Goal: Task Accomplishment & Management: Use online tool/utility

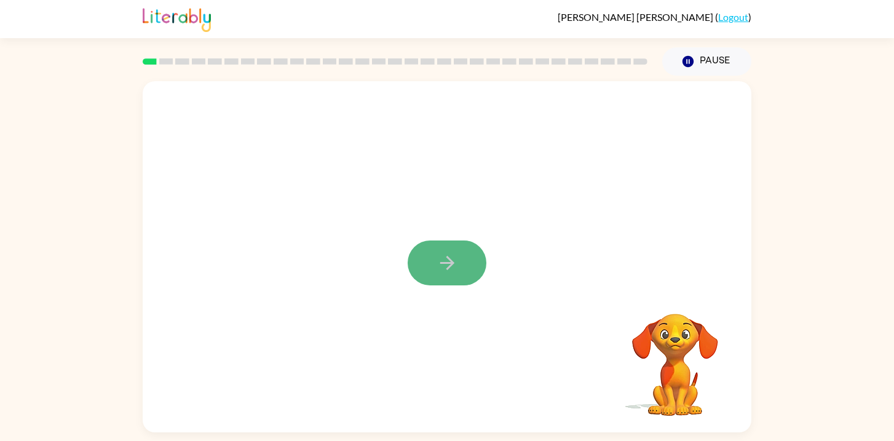
click at [450, 250] on button "button" at bounding box center [446, 262] width 79 height 45
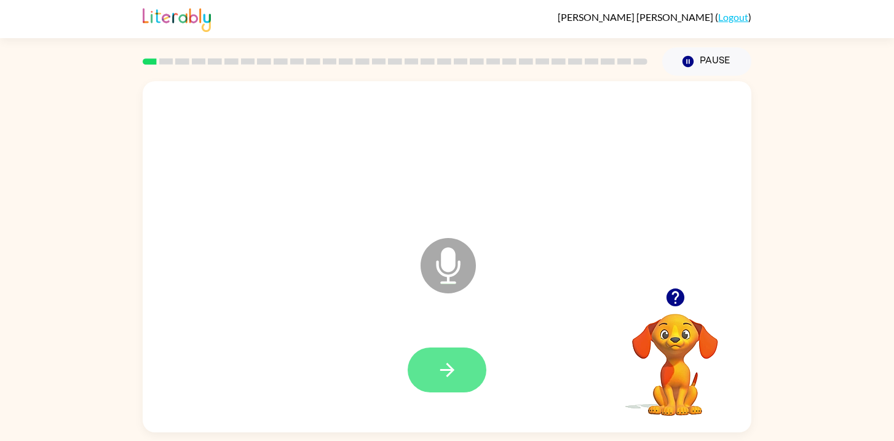
click at [460, 373] on button "button" at bounding box center [446, 369] width 79 height 45
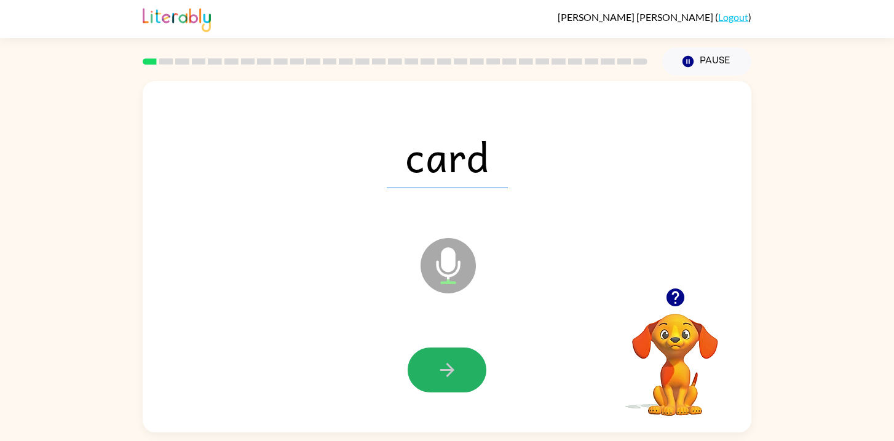
click at [460, 373] on button "button" at bounding box center [446, 369] width 79 height 45
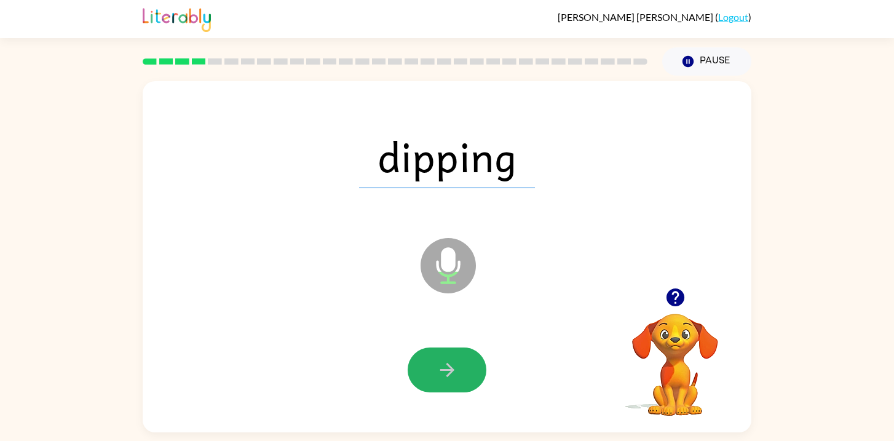
click at [460, 373] on button "button" at bounding box center [446, 369] width 79 height 45
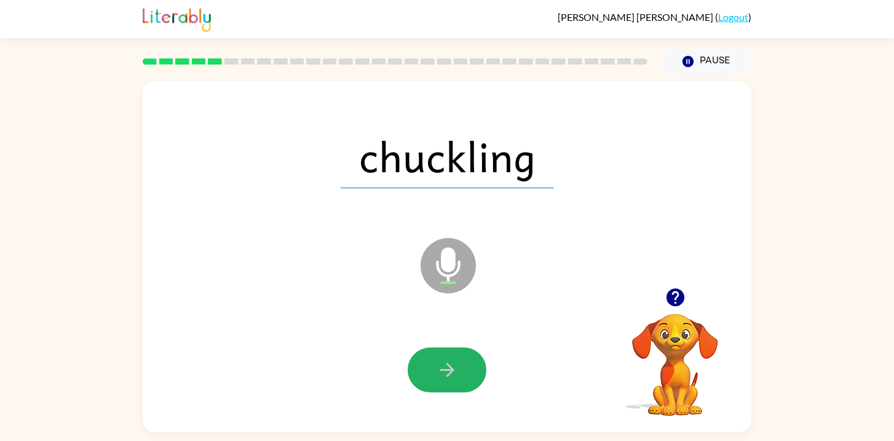
click at [460, 373] on button "button" at bounding box center [446, 369] width 79 height 45
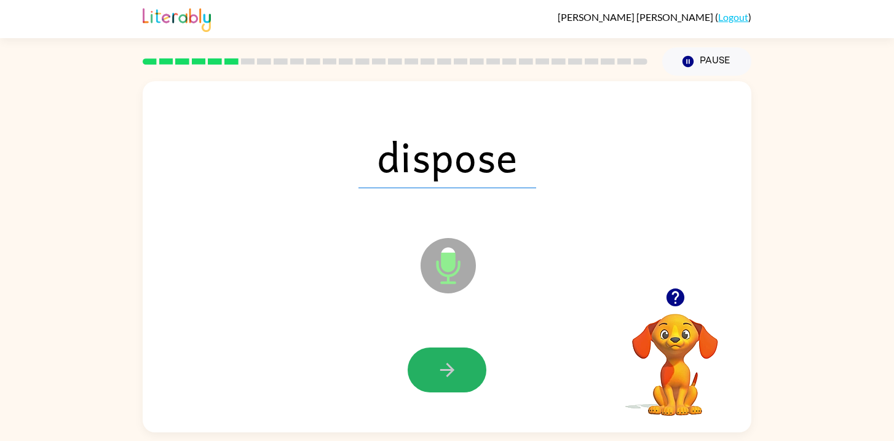
click at [460, 373] on button "button" at bounding box center [446, 369] width 79 height 45
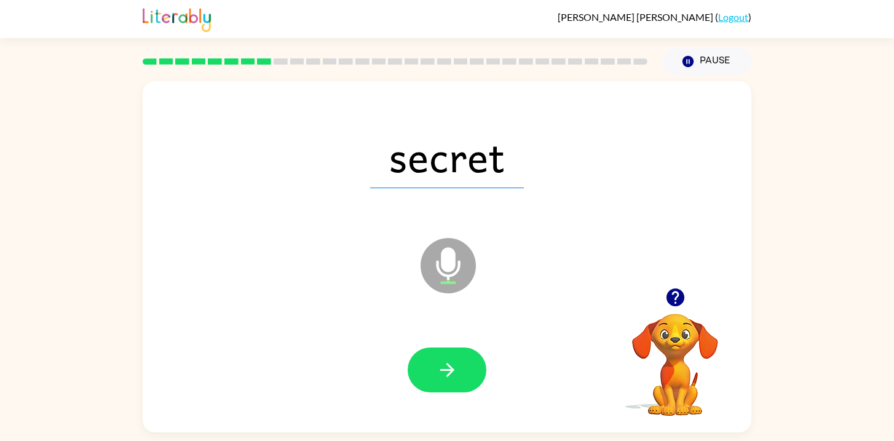
click at [460, 373] on button "button" at bounding box center [446, 369] width 79 height 45
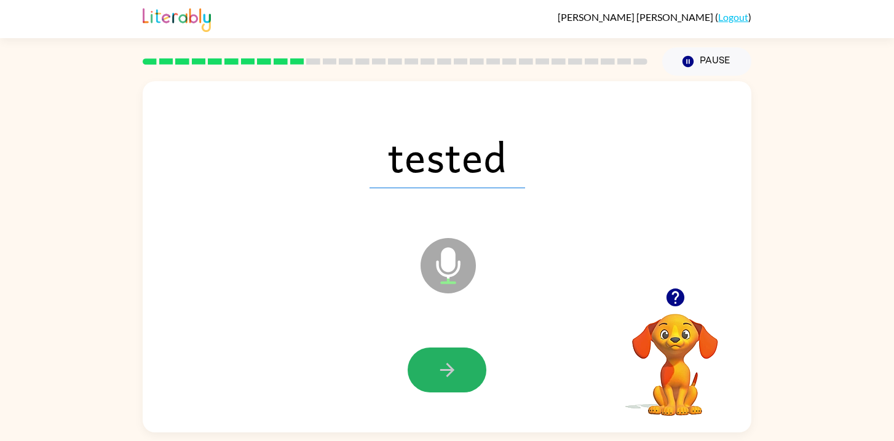
click at [460, 373] on button "button" at bounding box center [446, 369] width 79 height 45
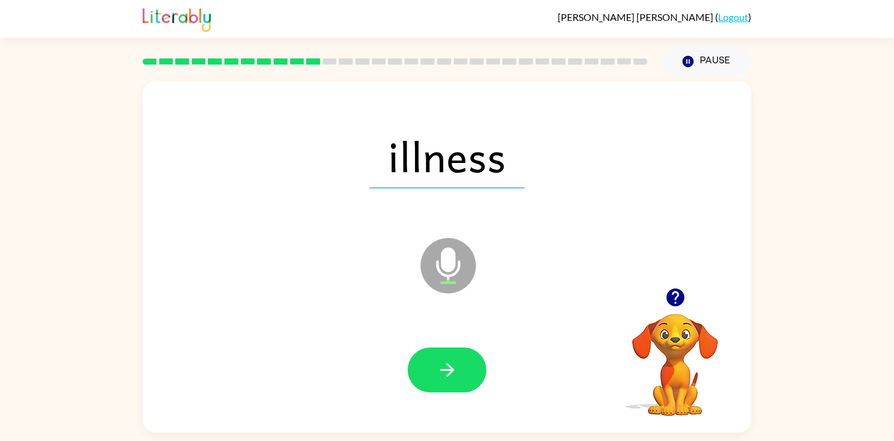
click at [460, 373] on button "button" at bounding box center [446, 369] width 79 height 45
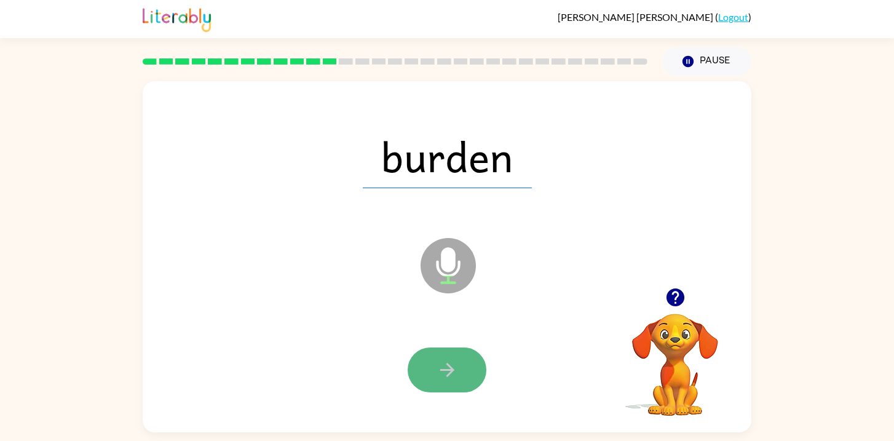
click at [460, 373] on button "button" at bounding box center [446, 369] width 79 height 45
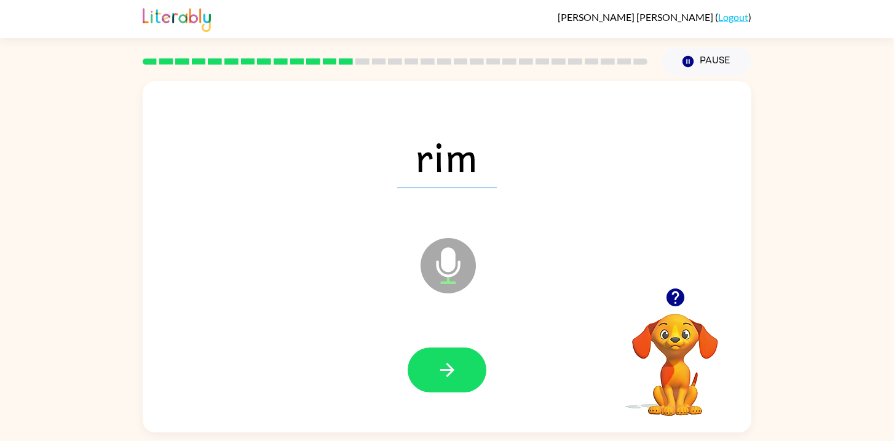
click at [460, 373] on button "button" at bounding box center [446, 369] width 79 height 45
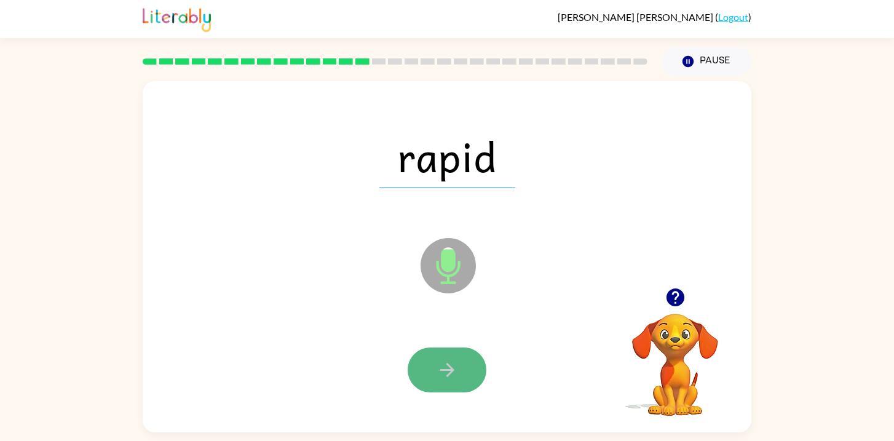
click at [463, 370] on button "button" at bounding box center [446, 369] width 79 height 45
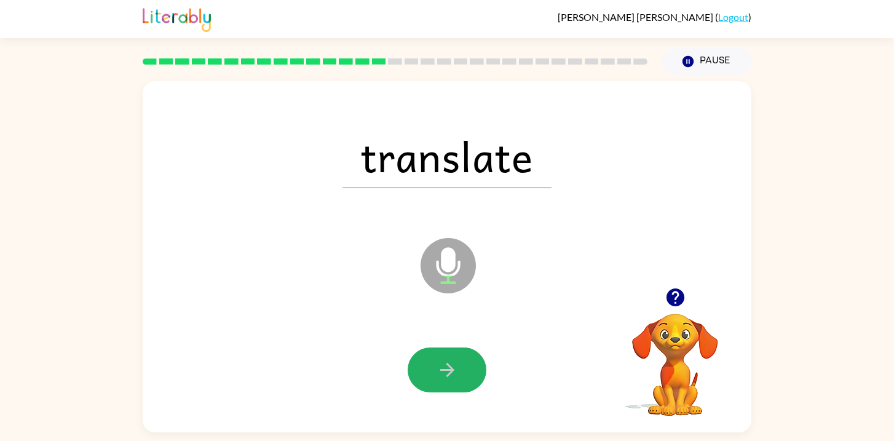
click at [463, 370] on button "button" at bounding box center [446, 369] width 79 height 45
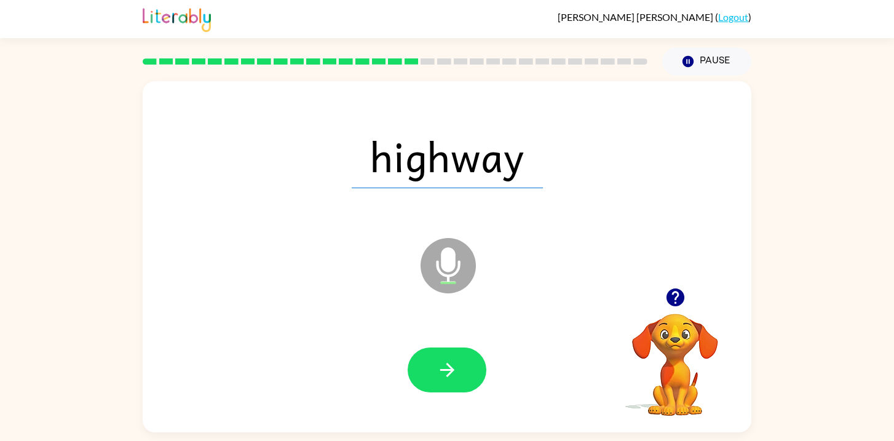
click at [463, 370] on button "button" at bounding box center [446, 369] width 79 height 45
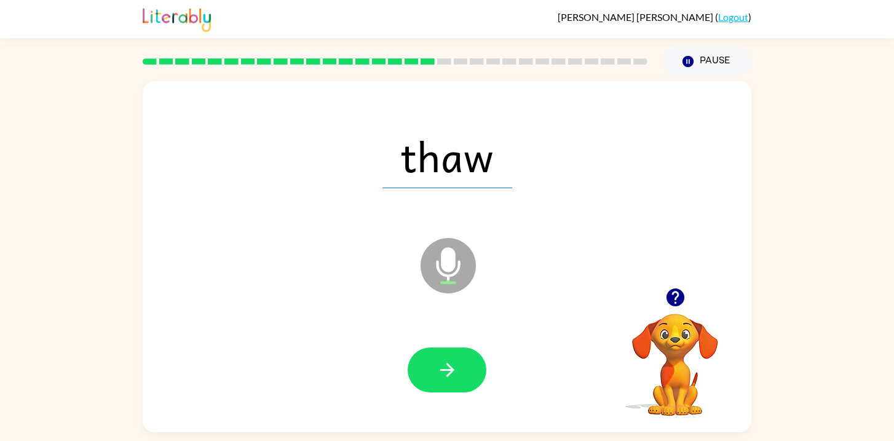
click at [463, 370] on button "button" at bounding box center [446, 369] width 79 height 45
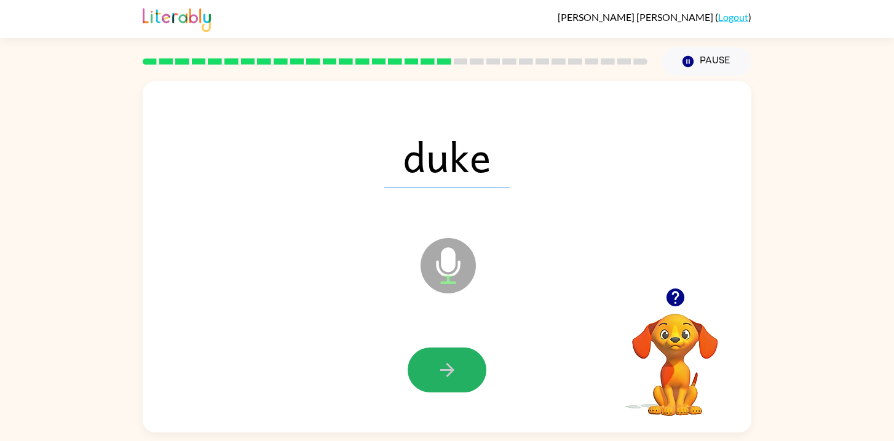
click at [463, 370] on button "button" at bounding box center [446, 369] width 79 height 45
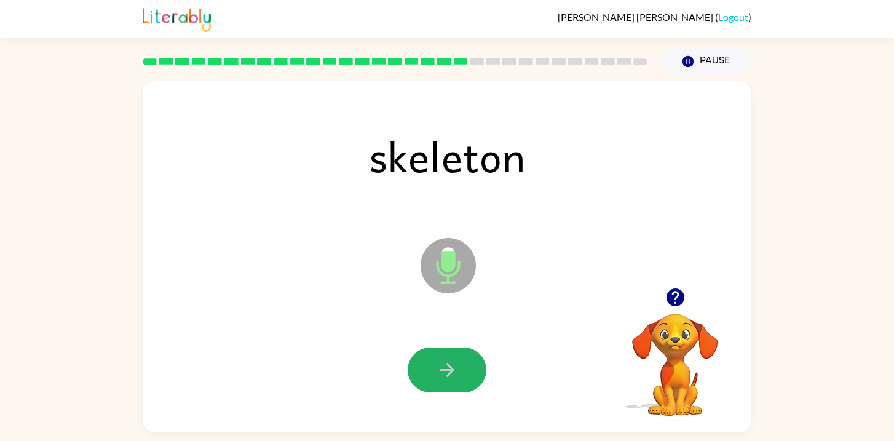
click at [463, 370] on button "button" at bounding box center [446, 369] width 79 height 45
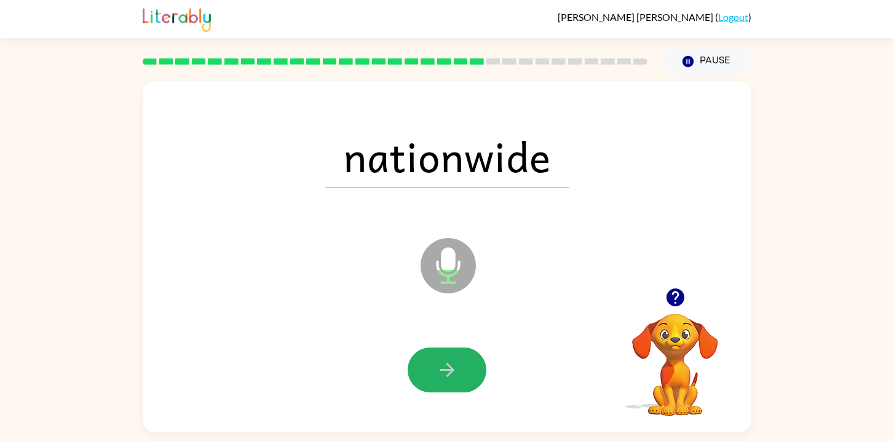
click at [463, 370] on button "button" at bounding box center [446, 369] width 79 height 45
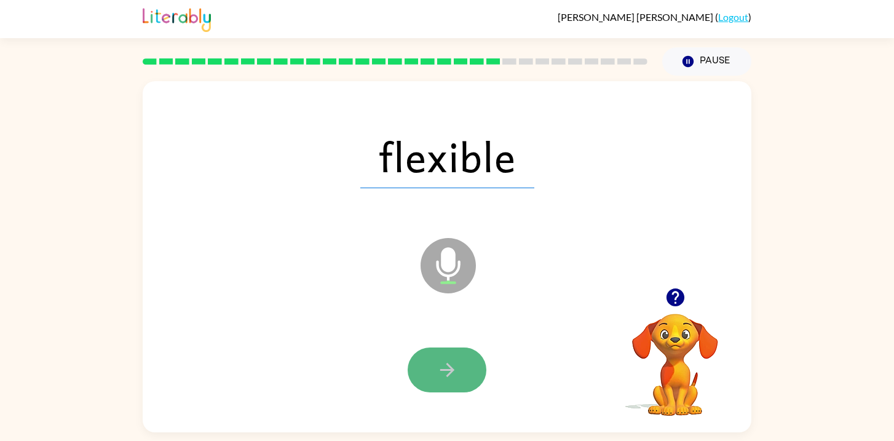
click at [463, 370] on button "button" at bounding box center [446, 369] width 79 height 45
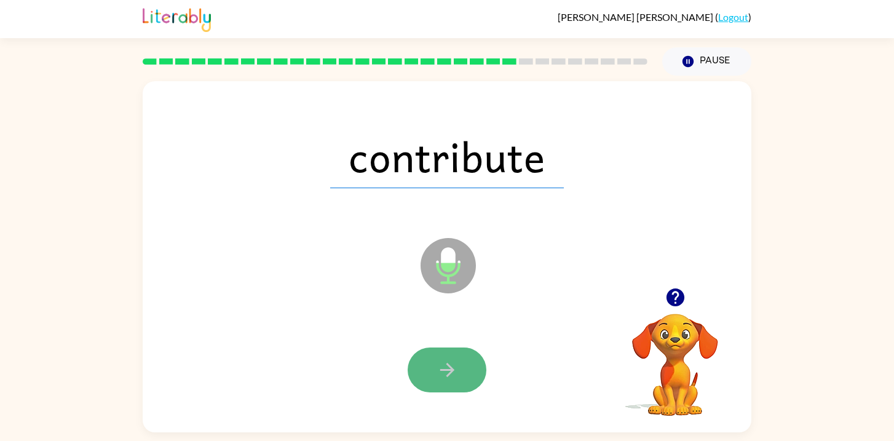
click at [463, 370] on button "button" at bounding box center [446, 369] width 79 height 45
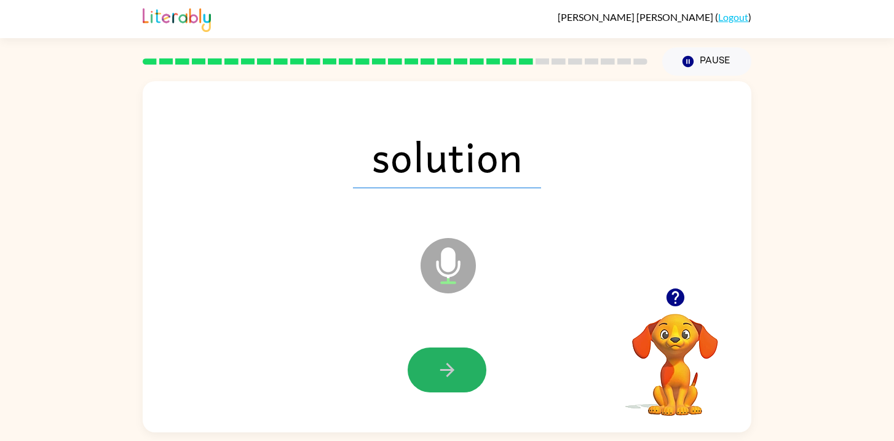
click at [463, 370] on button "button" at bounding box center [446, 369] width 79 height 45
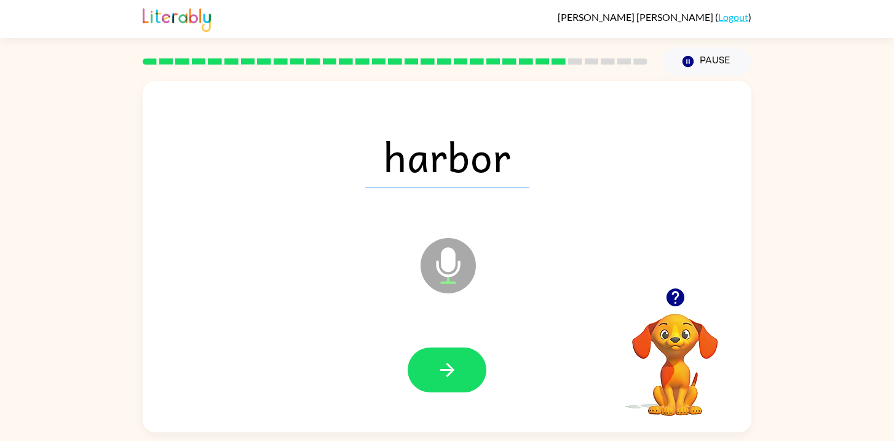
click at [463, 370] on button "button" at bounding box center [446, 369] width 79 height 45
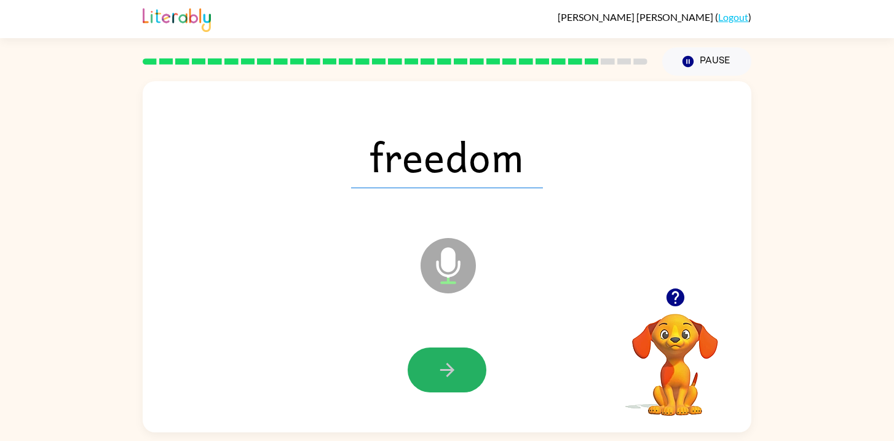
click at [463, 370] on button "button" at bounding box center [446, 369] width 79 height 45
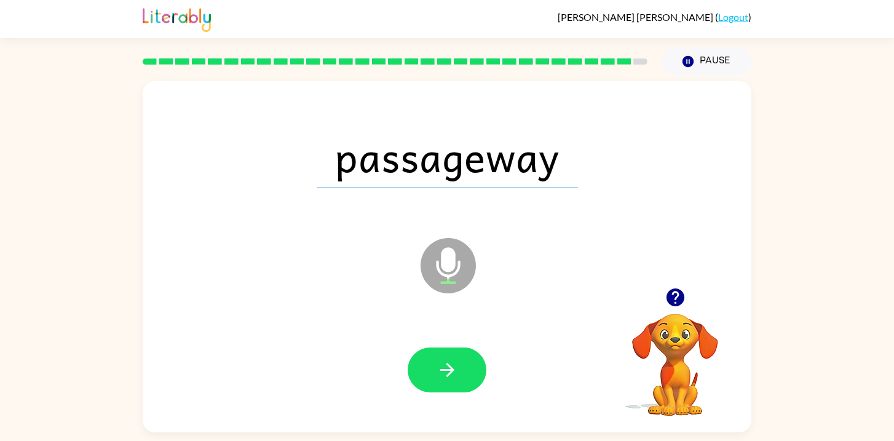
click at [463, 370] on button "button" at bounding box center [446, 369] width 79 height 45
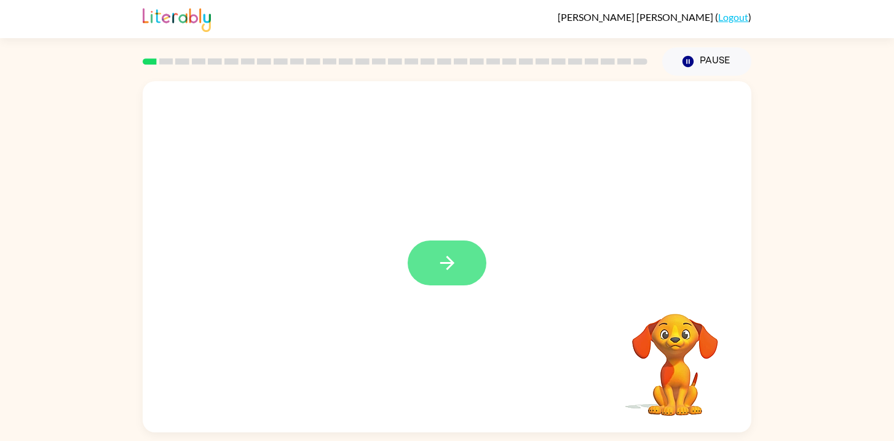
click at [464, 249] on button "button" at bounding box center [446, 262] width 79 height 45
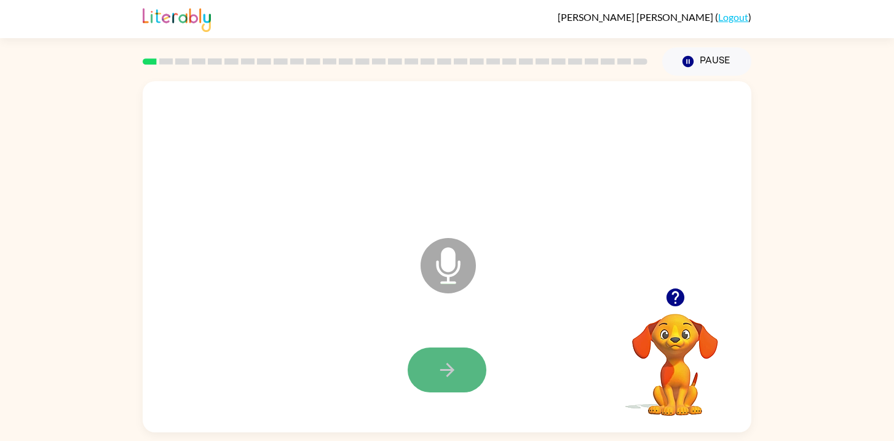
click at [446, 375] on icon "button" at bounding box center [447, 370] width 22 height 22
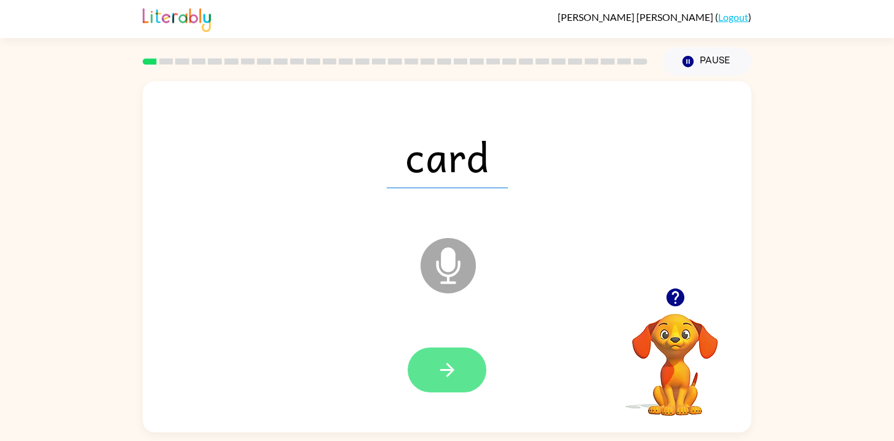
click at [449, 375] on icon "button" at bounding box center [447, 370] width 22 height 22
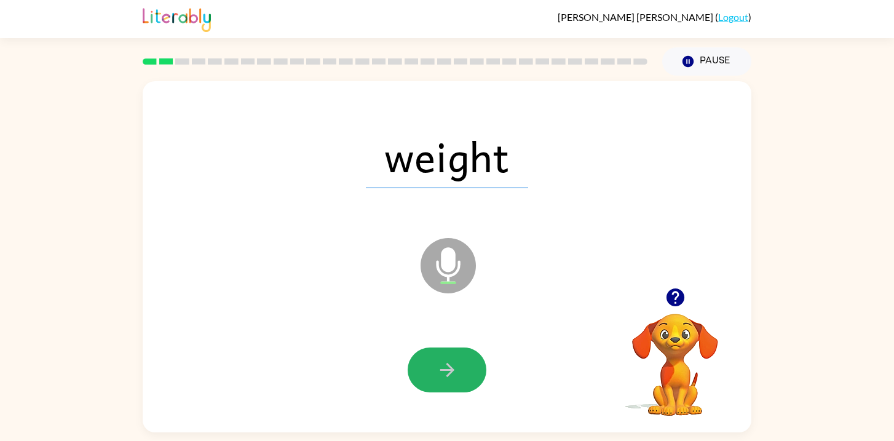
click at [449, 375] on icon "button" at bounding box center [447, 370] width 22 height 22
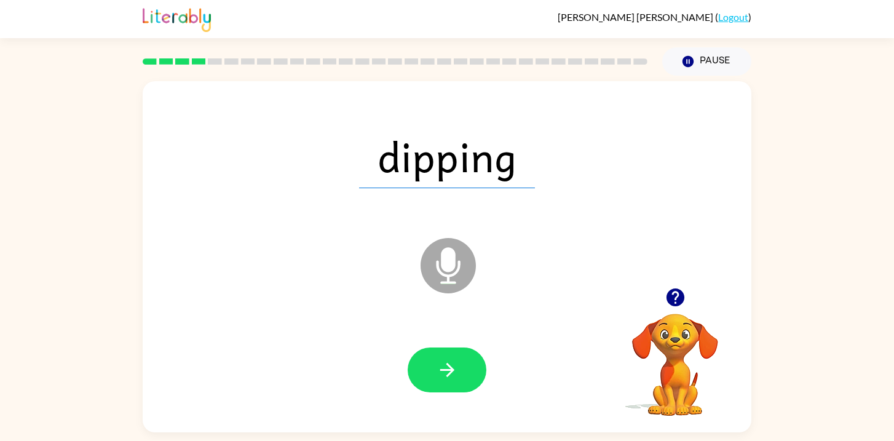
click at [449, 375] on icon "button" at bounding box center [447, 370] width 22 height 22
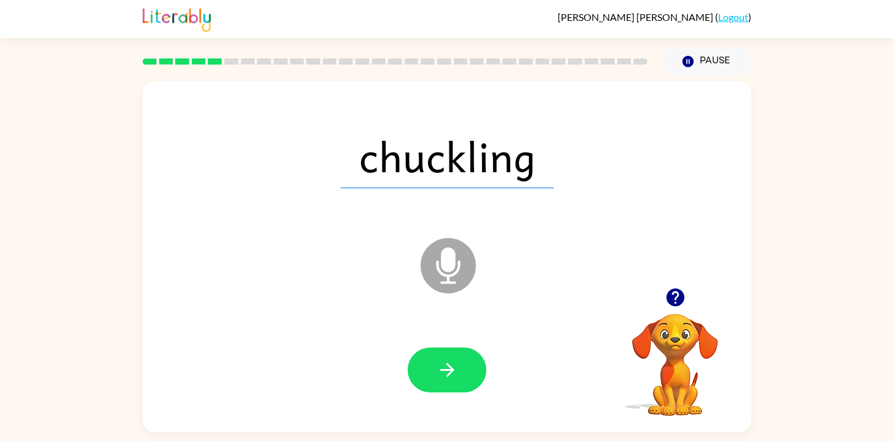
click at [449, 375] on icon "button" at bounding box center [447, 370] width 22 height 22
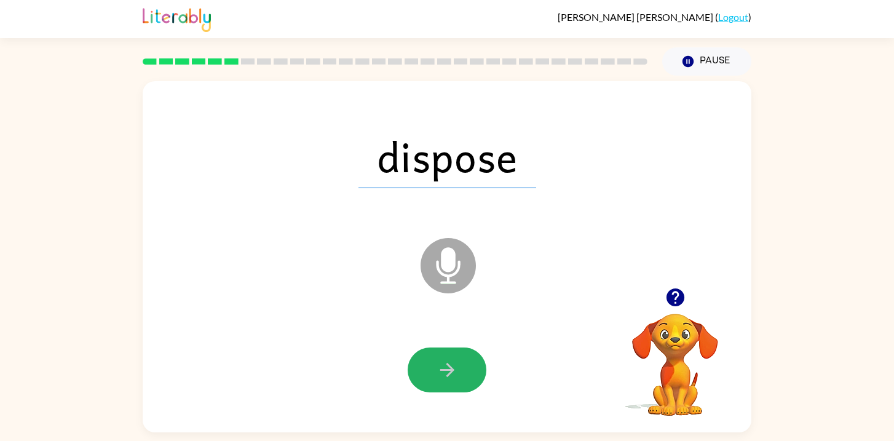
click at [449, 375] on icon "button" at bounding box center [447, 370] width 22 height 22
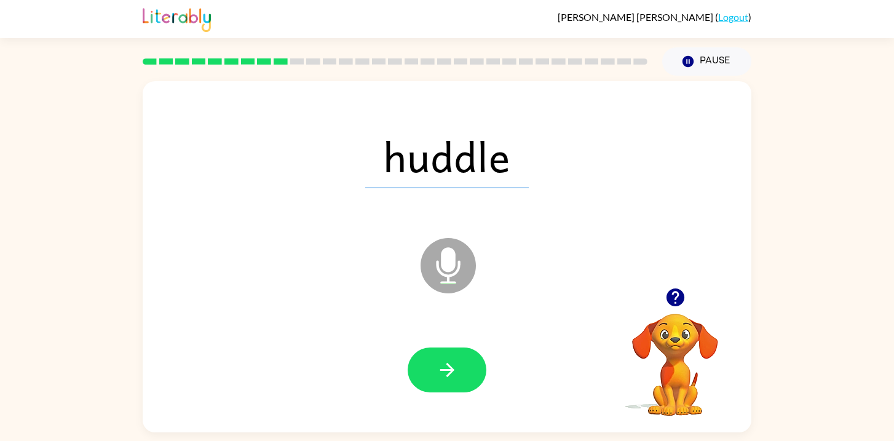
click at [449, 375] on icon "button" at bounding box center [447, 370] width 22 height 22
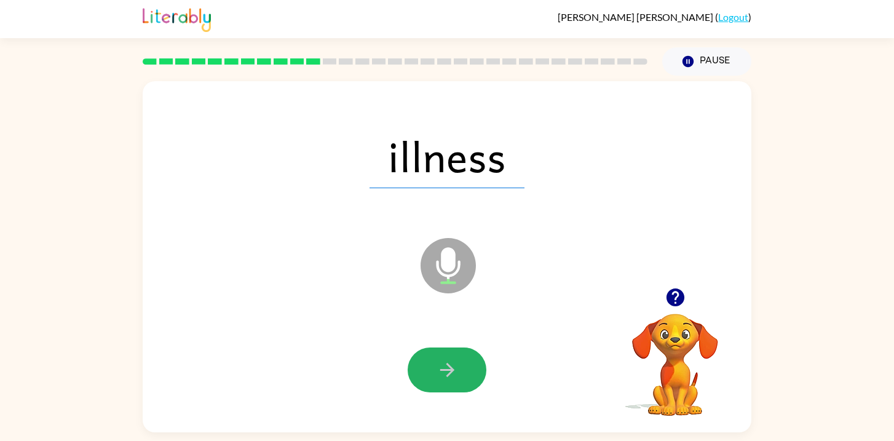
click at [449, 375] on icon "button" at bounding box center [447, 370] width 22 height 22
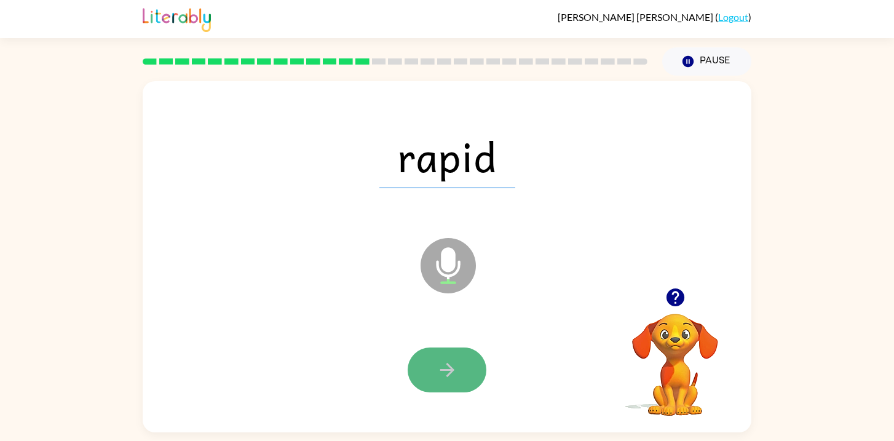
click at [450, 375] on icon "button" at bounding box center [447, 370] width 22 height 22
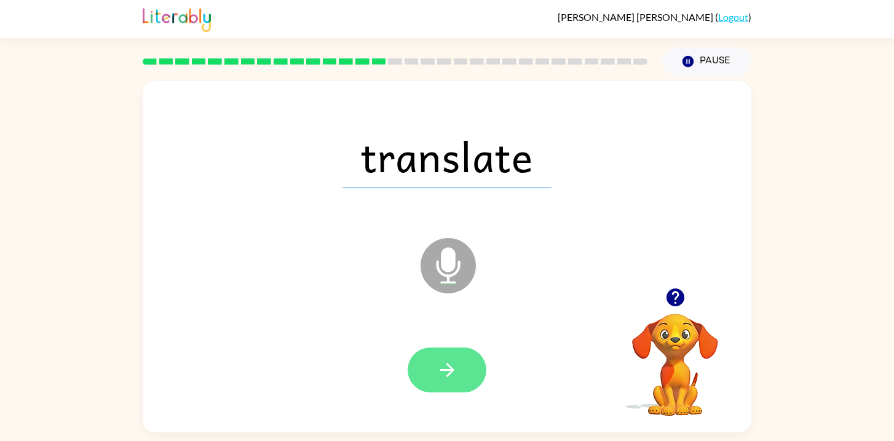
click at [450, 375] on icon "button" at bounding box center [447, 370] width 22 height 22
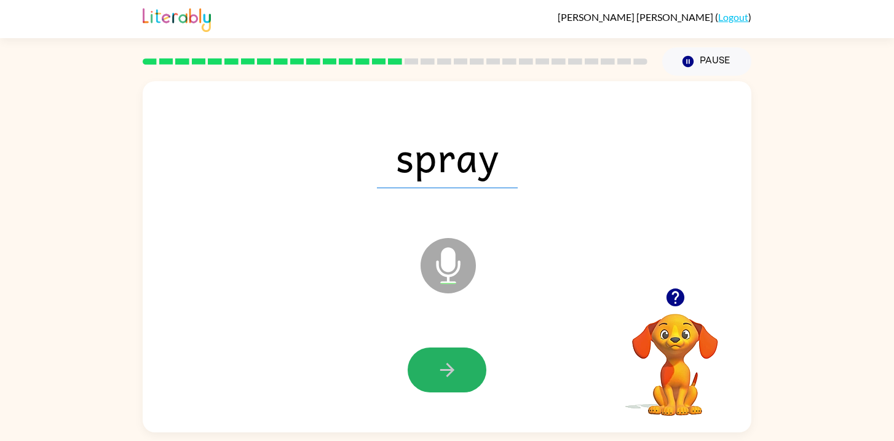
click at [450, 375] on icon "button" at bounding box center [447, 370] width 22 height 22
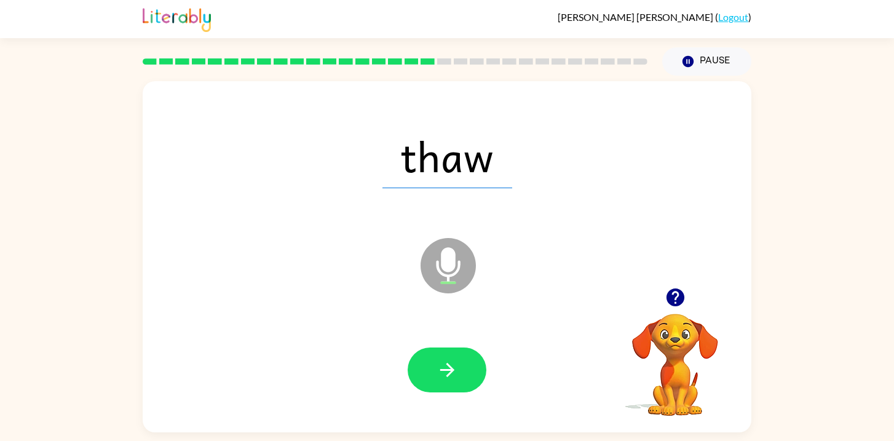
click at [450, 375] on icon "button" at bounding box center [447, 370] width 22 height 22
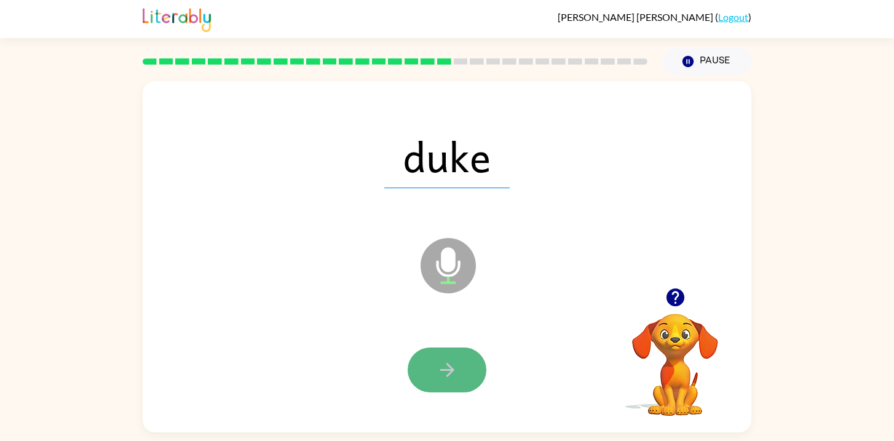
click at [450, 374] on icon "button" at bounding box center [447, 370] width 22 height 22
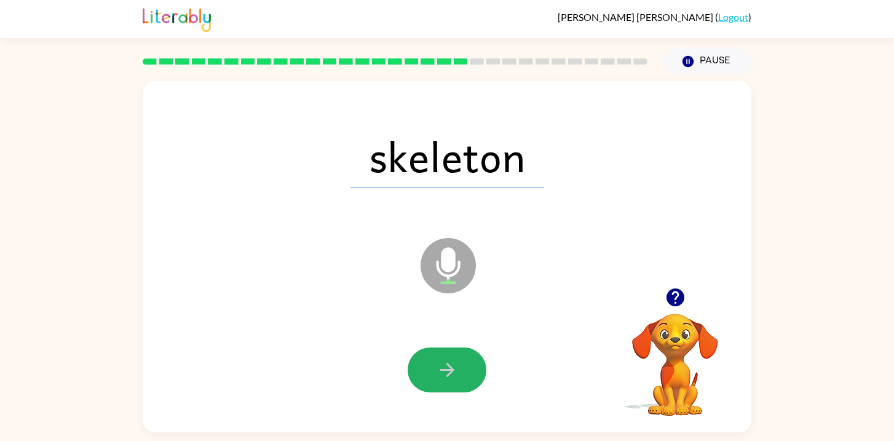
click at [450, 374] on icon "button" at bounding box center [447, 370] width 22 height 22
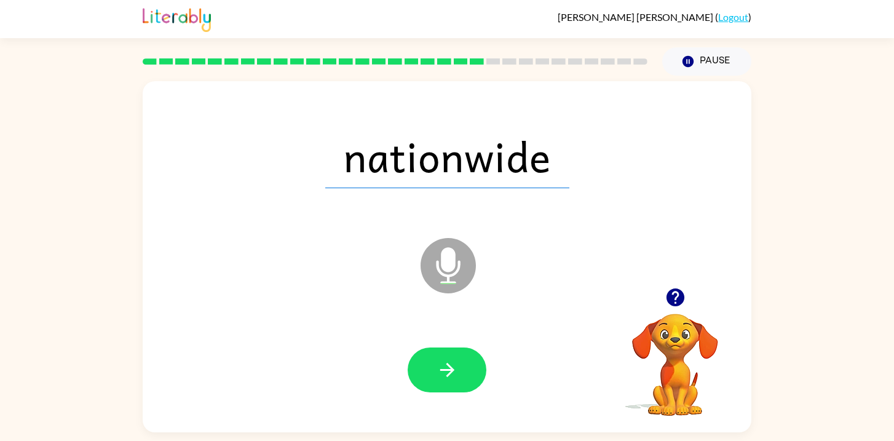
click at [450, 374] on icon "button" at bounding box center [447, 370] width 22 height 22
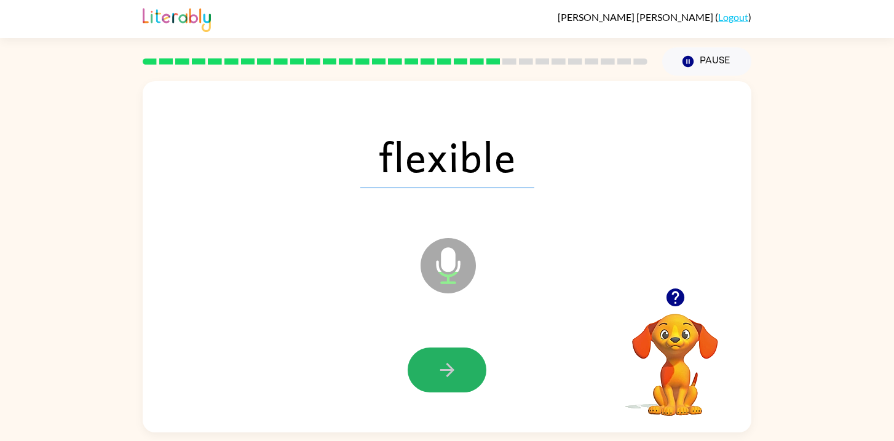
click at [450, 374] on icon "button" at bounding box center [447, 370] width 22 height 22
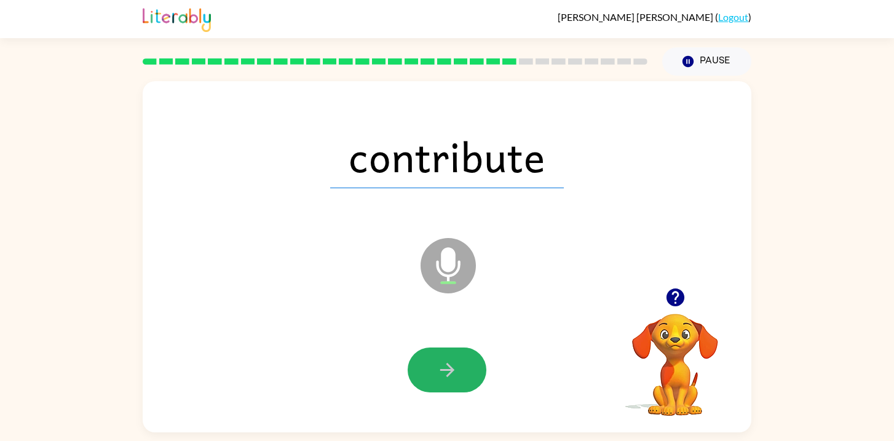
click at [450, 374] on icon "button" at bounding box center [447, 370] width 22 height 22
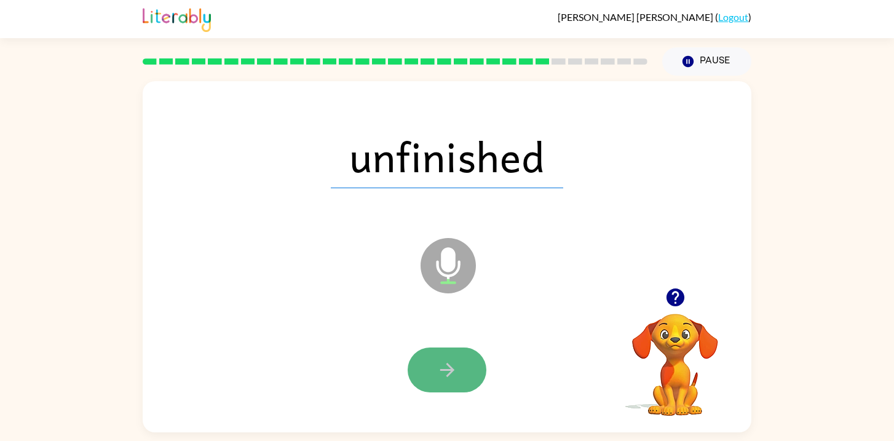
click at [450, 374] on icon "button" at bounding box center [447, 370] width 22 height 22
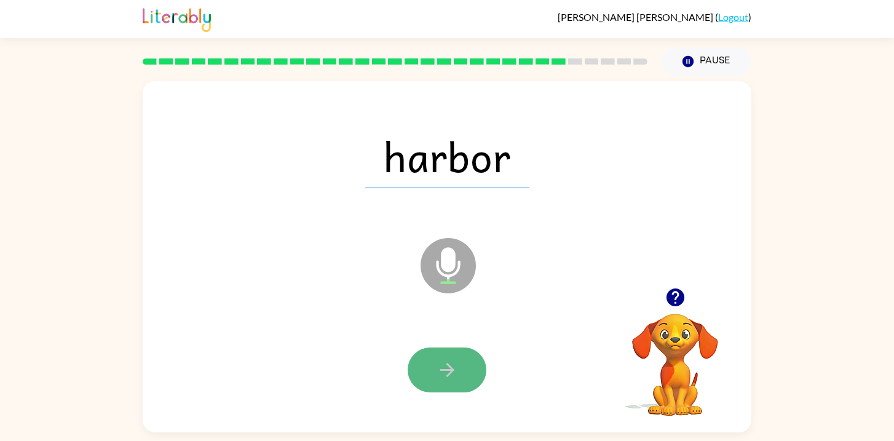
click at [451, 374] on icon "button" at bounding box center [447, 370] width 22 height 22
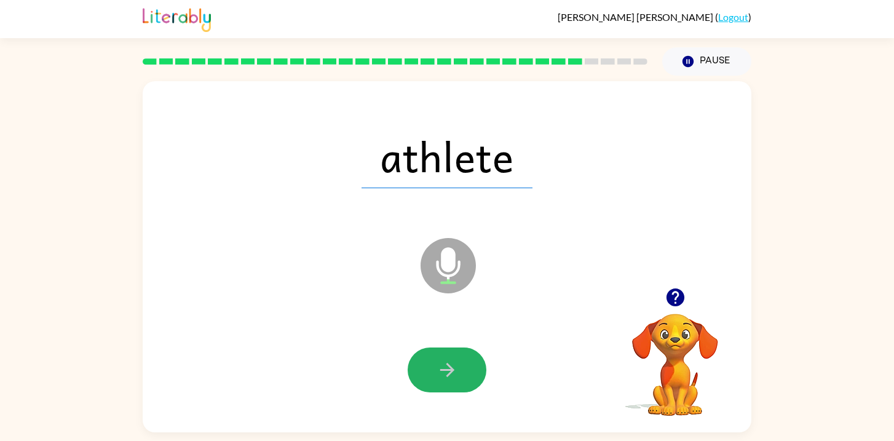
click at [451, 374] on icon "button" at bounding box center [447, 370] width 22 height 22
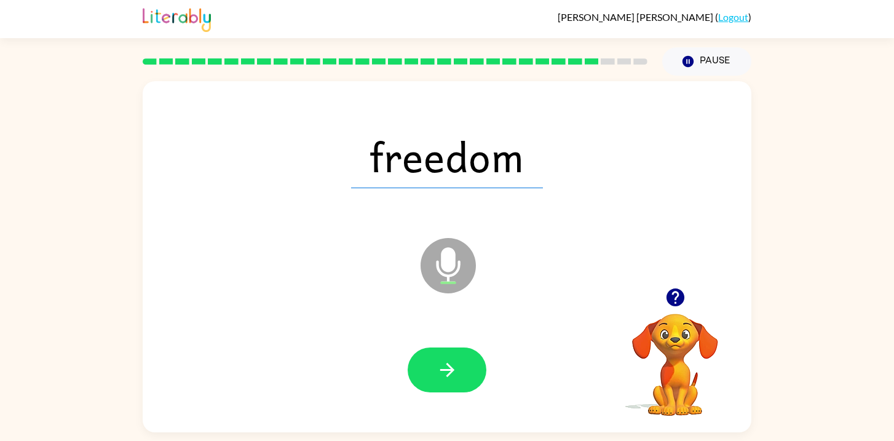
click at [451, 374] on icon "button" at bounding box center [447, 370] width 22 height 22
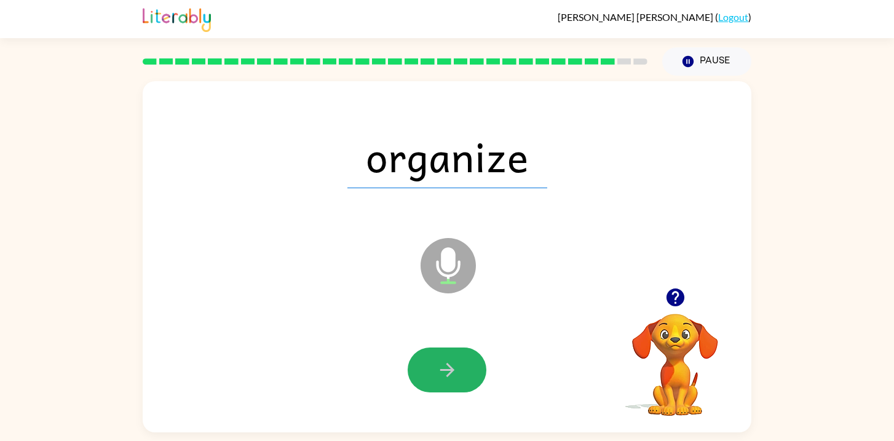
click at [451, 374] on icon "button" at bounding box center [447, 370] width 22 height 22
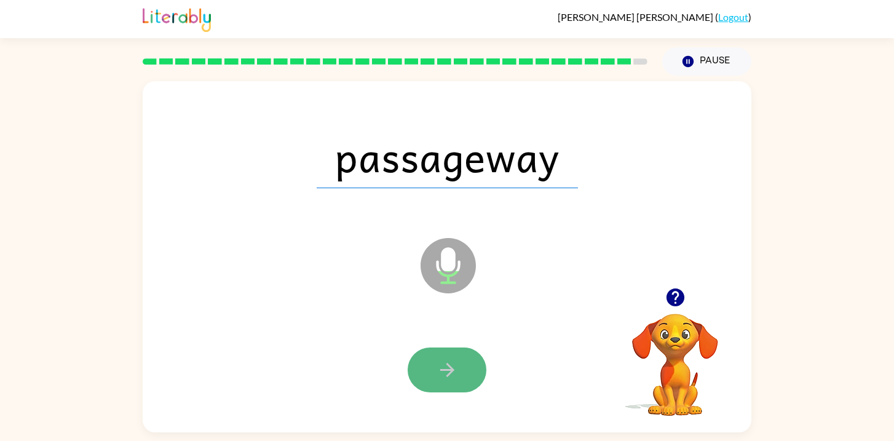
click at [452, 374] on icon "button" at bounding box center [447, 370] width 22 height 22
